Goal: Task Accomplishment & Management: Manage account settings

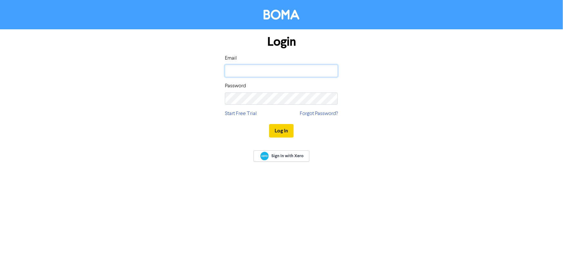
type input "[PERSON_NAME][EMAIL_ADDRESS][DOMAIN_NAME]"
click at [282, 129] on button "Log In" at bounding box center [281, 131] width 25 height 14
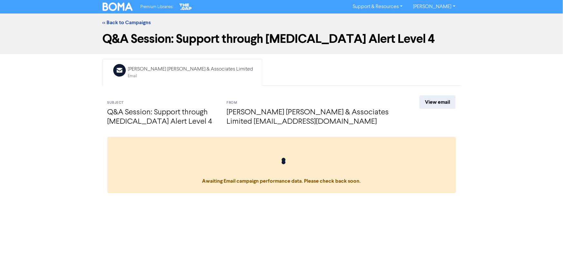
click at [126, 26] on div "<< Back to Campaigns" at bounding box center [282, 23] width 368 height 8
click at [119, 19] on link "<< Back to Campaigns" at bounding box center [127, 22] width 48 height 6
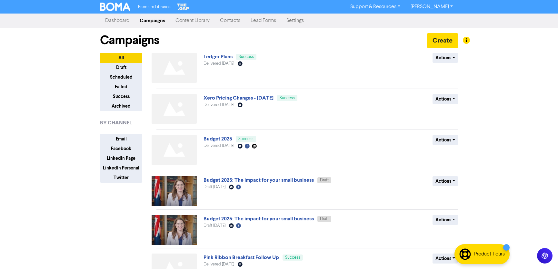
click at [235, 21] on link "Contacts" at bounding box center [230, 20] width 31 height 13
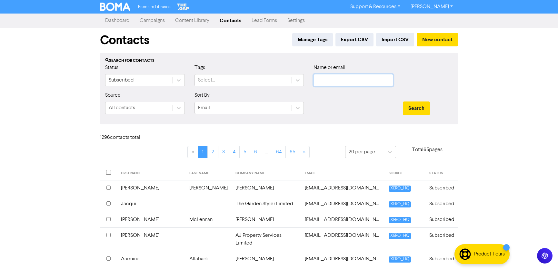
click at [320, 80] on input "text" at bounding box center [354, 80] width 80 height 12
paste input "[EMAIL_ADDRESS][DOMAIN_NAME]"
type input "[EMAIL_ADDRESS][DOMAIN_NAME]"
click at [414, 106] on button "Search" at bounding box center [416, 109] width 27 height 14
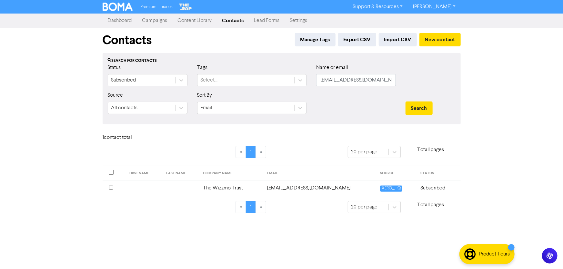
click at [263, 187] on td "The Wizzmo Trust" at bounding box center [231, 188] width 64 height 16
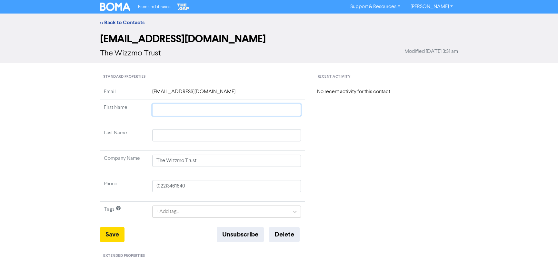
click at [163, 110] on input "text" at bounding box center [226, 110] width 149 height 12
type input "P"
type input "[STREET_ADDRESS]"
type input "Pa"
type input "[STREET_ADDRESS]"
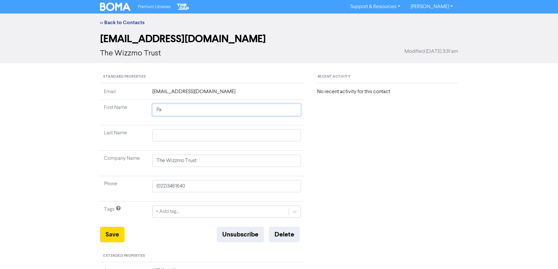
type input "Pau"
type input "[STREET_ADDRESS]"
type input "[PERSON_NAME]"
type input "[STREET_ADDRESS]"
type input "[PERSON_NAME]"
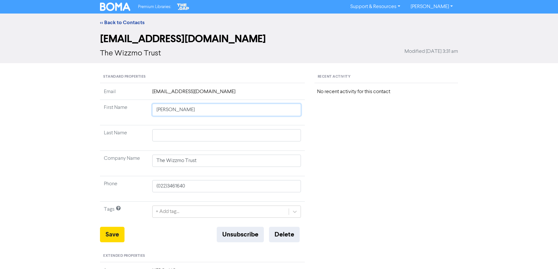
type input "[STREET_ADDRESS]"
type input "[PERSON_NAME] &"
type input "[STREET_ADDRESS]"
type input "[PERSON_NAME] &"
type input "[STREET_ADDRESS]"
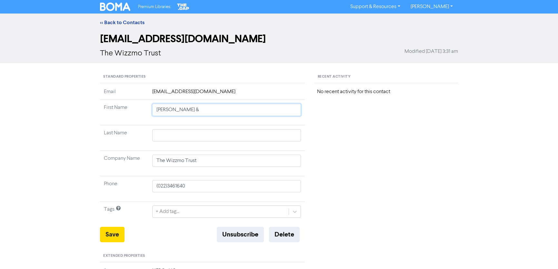
type input "[PERSON_NAME] & K"
type input "[STREET_ADDRESS]"
type input "[PERSON_NAME] & Kr"
type input "[STREET_ADDRESS]"
type input "[PERSON_NAME] & [PERSON_NAME]"
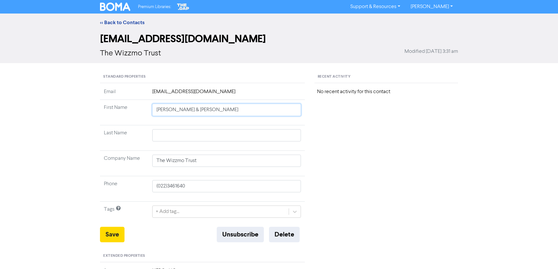
type input "[STREET_ADDRESS]"
type input "[PERSON_NAME] & [PERSON_NAME]"
type input "[STREET_ADDRESS]"
type input "[PERSON_NAME] & [PERSON_NAME]"
type input "[STREET_ADDRESS]"
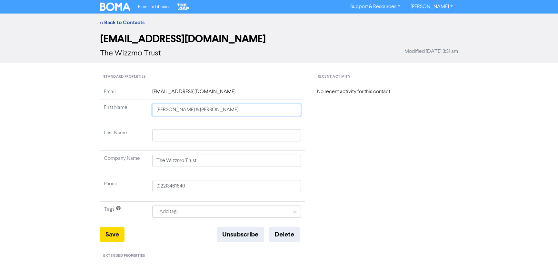
type input "[PERSON_NAME] & [PERSON_NAME]"
type input "[STREET_ADDRESS]"
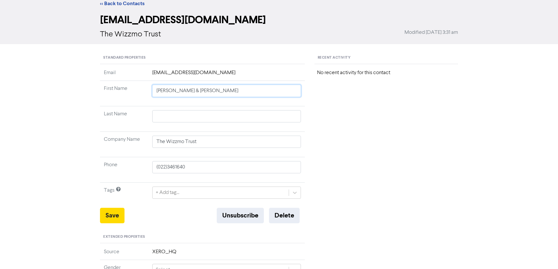
scroll to position [29, 0]
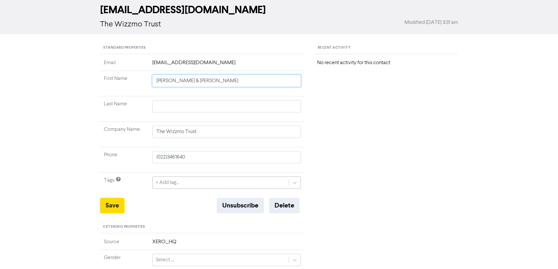
type input "[PERSON_NAME] & [PERSON_NAME]"
type input "[STREET_ADDRESS]"
click at [179, 180] on div "+ Add tag..." at bounding box center [226, 183] width 149 height 12
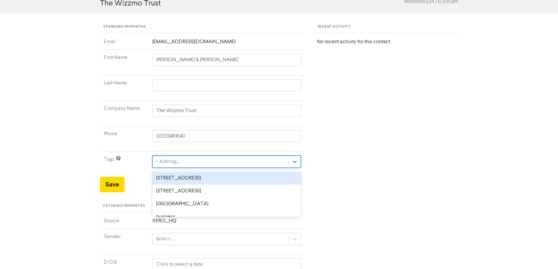
scroll to position [50, 0]
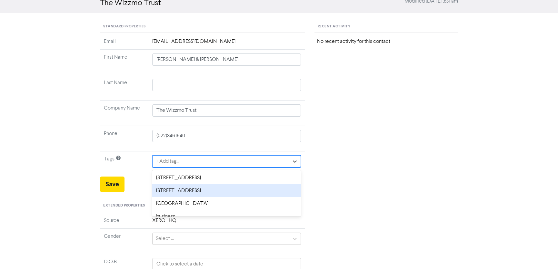
click at [183, 191] on div "[STREET_ADDRESS]" at bounding box center [226, 191] width 149 height 13
type input "[STREET_ADDRESS]"
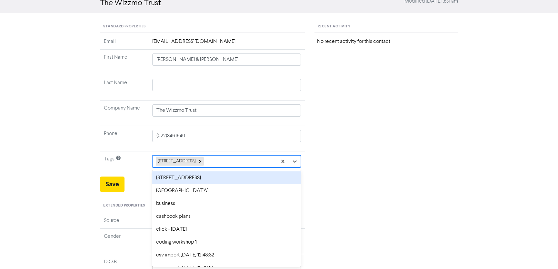
click at [236, 162] on div "[STREET_ADDRESS]" at bounding box center [215, 162] width 125 height 12
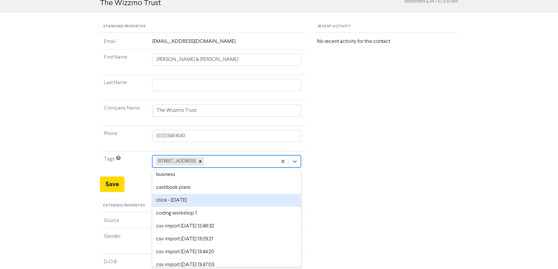
scroll to position [0, 0]
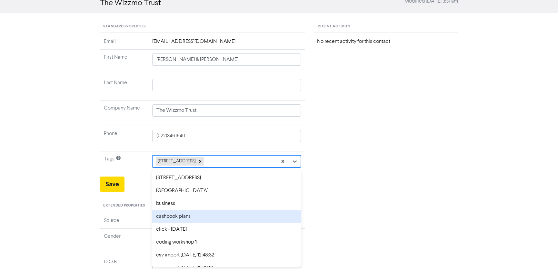
click at [199, 219] on div "cashbook plans" at bounding box center [226, 216] width 149 height 13
type input "[STREET_ADDRESS]"
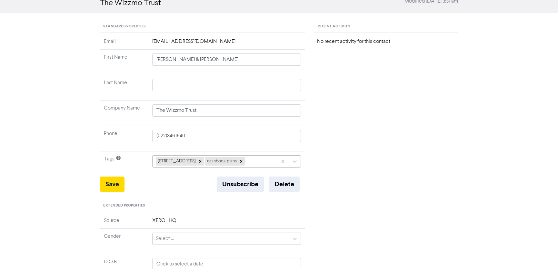
click at [249, 162] on div "[STREET_ADDRESS] cashbook plans" at bounding box center [215, 162] width 125 height 12
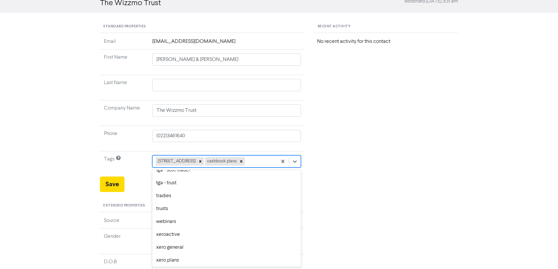
scroll to position [577, 0]
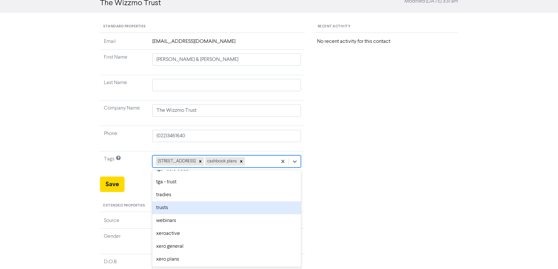
click at [197, 207] on div "trusts" at bounding box center [226, 208] width 149 height 13
type input "[STREET_ADDRESS]"
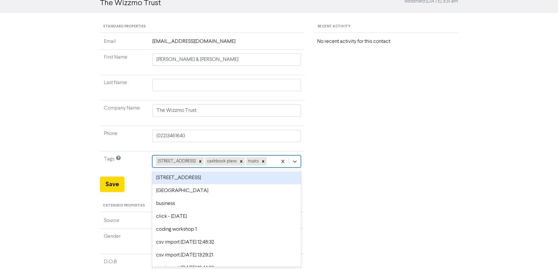
click at [260, 160] on div "[STREET_ADDRESS] cashbook plans trusts" at bounding box center [215, 162] width 125 height 12
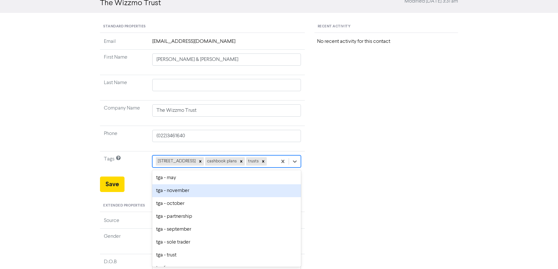
scroll to position [564, 0]
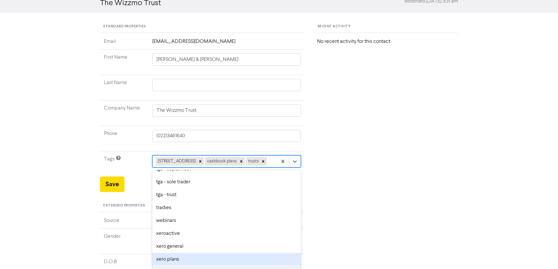
click at [203, 259] on div "xero plans" at bounding box center [226, 259] width 149 height 13
type input "[STREET_ADDRESS]"
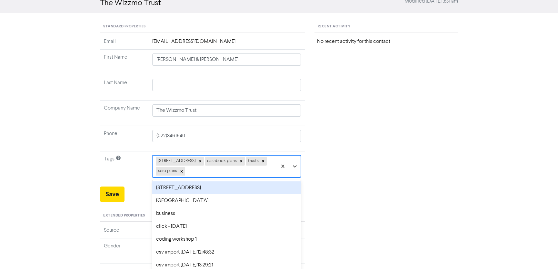
click at [262, 168] on td "option [STREET_ADDRESS]. 50 results available. Use Up and Down to choose option…" at bounding box center [226, 169] width 157 height 35
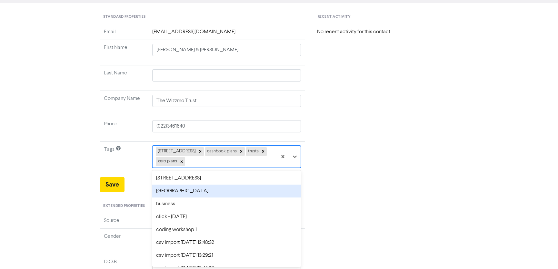
click at [231, 191] on div "[GEOGRAPHIC_DATA]" at bounding box center [226, 191] width 149 height 13
type input "[STREET_ADDRESS]"
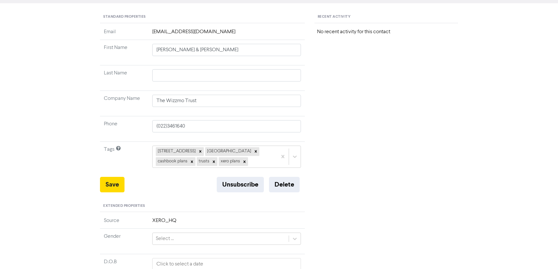
click at [382, 180] on div "Recent Activity No recent activity for this contact" at bounding box center [386, 217] width 153 height 412
click at [113, 183] on button "Save" at bounding box center [112, 184] width 25 height 15
type input "[STREET_ADDRESS]"
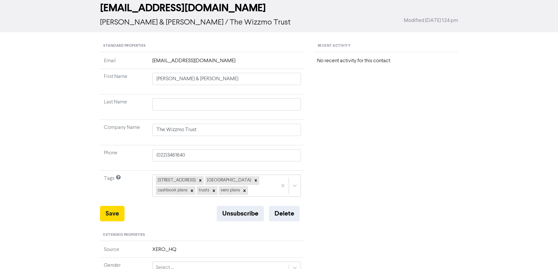
scroll to position [0, 0]
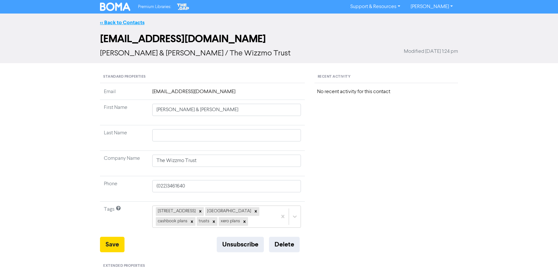
click at [121, 23] on link "<< Back to Contacts" at bounding box center [122, 22] width 45 height 6
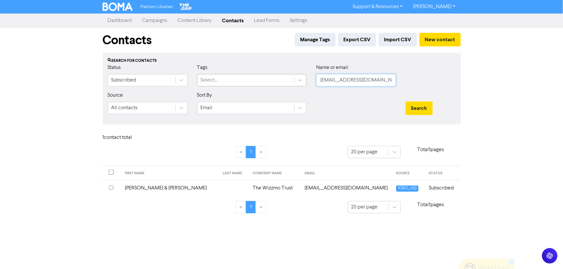
drag, startPoint x: 380, startPoint y: 80, endPoint x: 223, endPoint y: 74, distance: 157.6
click at [223, 74] on div "Status Subscribed Tags Select... Name or email [EMAIL_ADDRESS][DOMAIN_NAME]" at bounding box center [282, 78] width 358 height 28
paste input "shirlynlee28"
type input "[EMAIL_ADDRESS][DOMAIN_NAME]"
drag, startPoint x: 421, startPoint y: 108, endPoint x: 390, endPoint y: 117, distance: 32.1
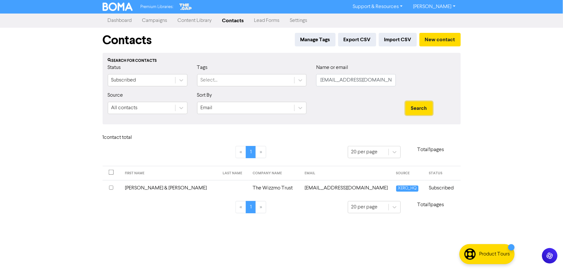
click at [421, 108] on button "Search" at bounding box center [419, 109] width 27 height 14
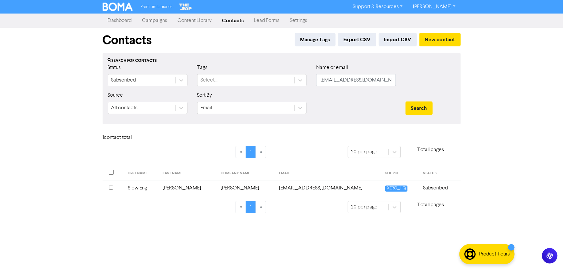
click at [153, 189] on td "Siew Eng" at bounding box center [141, 188] width 35 height 16
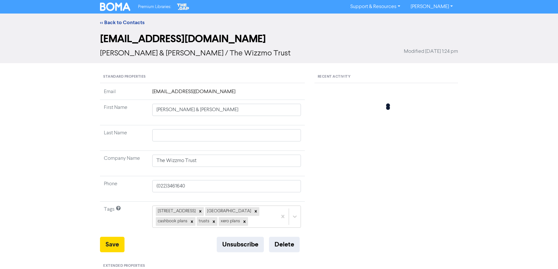
type input "[STREET_ADDRESS]"
type input "Siew Eng"
type input "[PERSON_NAME]"
type input "[STREET_ADDRESS][PERSON_NAME]"
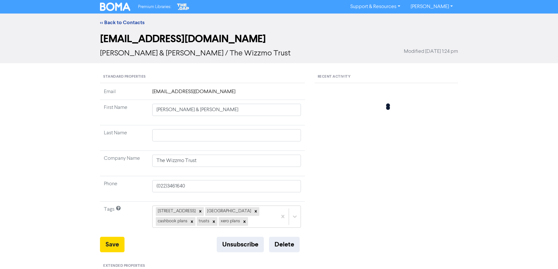
type input "NJ 08857-3456"
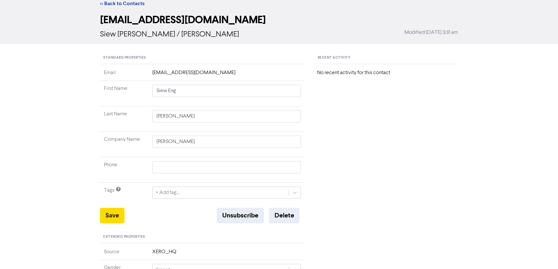
scroll to position [58, 0]
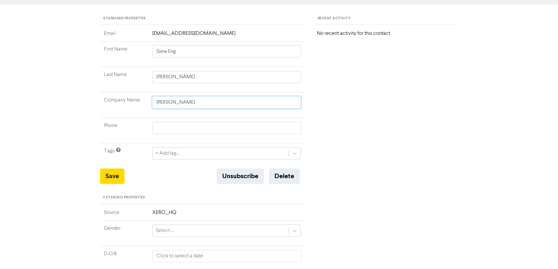
drag, startPoint x: 170, startPoint y: 104, endPoint x: 124, endPoint y: 107, distance: 46.6
click at [124, 107] on tr "Company Name [PERSON_NAME]" at bounding box center [202, 105] width 205 height 25
type input "[STREET_ADDRESS][PERSON_NAME]"
drag, startPoint x: 118, startPoint y: 54, endPoint x: 114, endPoint y: 54, distance: 4.5
click at [114, 54] on tr "First Name Siew Eng" at bounding box center [202, 54] width 205 height 25
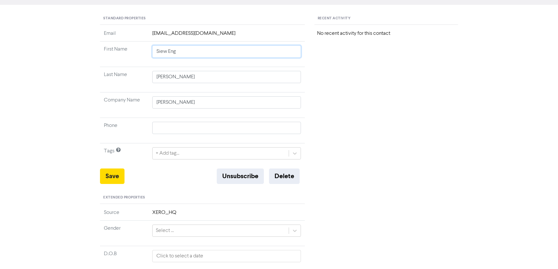
paste input "hirlyn"
type input "[PERSON_NAME]"
type input "[STREET_ADDRESS][PERSON_NAME]"
type input "[PERSON_NAME]"
type input "[STREET_ADDRESS][PERSON_NAME]"
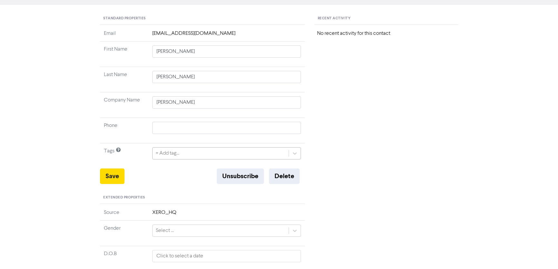
click at [183, 157] on div "+ Add tag..." at bounding box center [221, 154] width 136 height 12
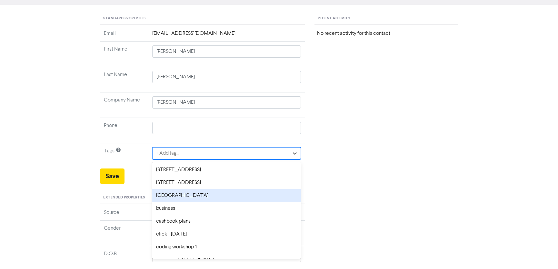
click at [171, 194] on div "[GEOGRAPHIC_DATA]" at bounding box center [226, 195] width 149 height 13
type input "[STREET_ADDRESS][PERSON_NAME]"
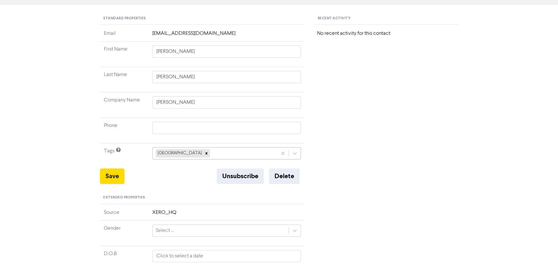
click at [188, 151] on div "[GEOGRAPHIC_DATA]" at bounding box center [215, 154] width 125 height 12
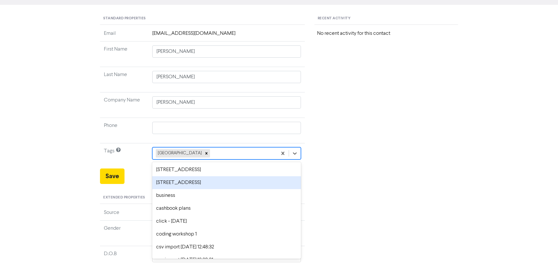
click at [181, 184] on div "[STREET_ADDRESS]" at bounding box center [226, 183] width 149 height 13
type input "[STREET_ADDRESS][PERSON_NAME]"
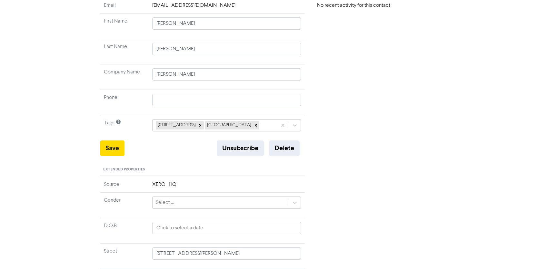
scroll to position [88, 0]
click at [233, 126] on div "[STREET_ADDRESS]" at bounding box center [215, 124] width 125 height 12
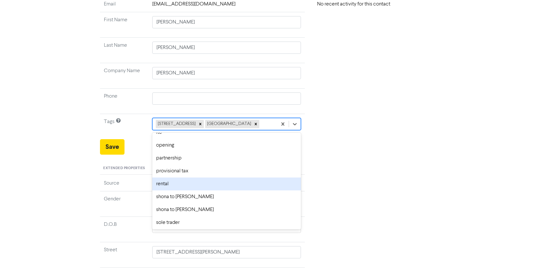
scroll to position [264, 0]
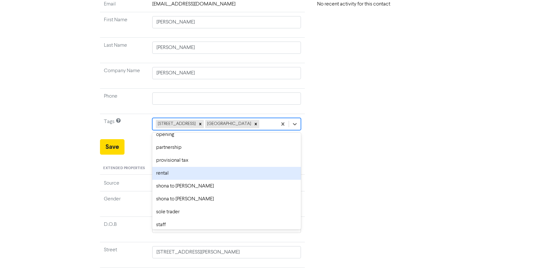
click at [174, 176] on div "rental" at bounding box center [226, 173] width 149 height 13
type input "[STREET_ADDRESS][PERSON_NAME]"
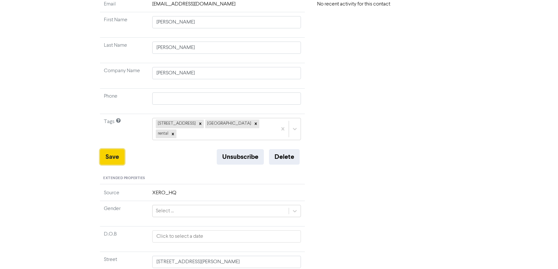
click at [112, 149] on button "Save" at bounding box center [112, 156] width 25 height 15
type input "[STREET_ADDRESS][PERSON_NAME]"
